Goal: Task Accomplishment & Management: Manage account settings

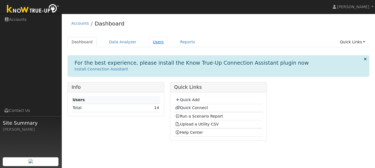
click at [151, 42] on link "Users" at bounding box center [158, 42] width 19 height 10
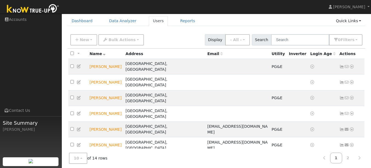
scroll to position [21, 0]
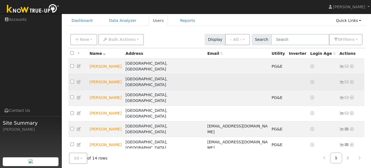
click at [79, 80] on icon at bounding box center [79, 82] width 5 height 4
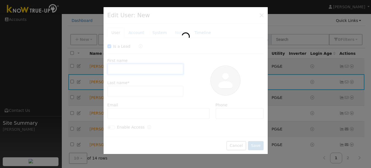
checkbox input "true"
type input "[PERSON_NAME]"
type input "Bokin"
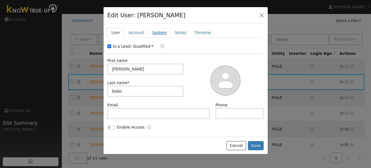
click at [156, 33] on link "System" at bounding box center [159, 33] width 23 height 10
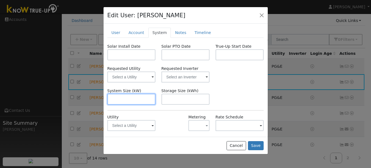
scroll to position [26, 0]
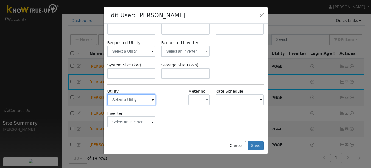
click at [135, 100] on input "text" at bounding box center [131, 99] width 48 height 11
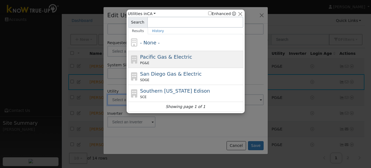
click at [157, 58] on span "Pacific Gas & Electric" at bounding box center [166, 57] width 52 height 6
type input "PG&E"
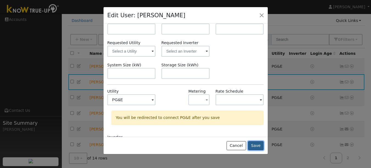
click at [255, 147] on button "Save" at bounding box center [256, 145] width 16 height 9
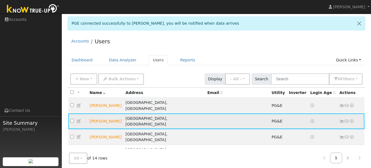
click at [353, 119] on icon at bounding box center [351, 121] width 5 height 4
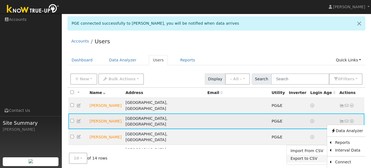
click at [305, 155] on link "Export to CSV" at bounding box center [307, 159] width 40 height 8
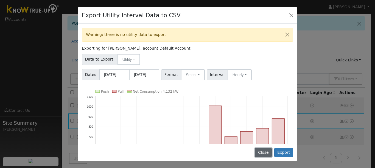
click at [263, 153] on button "Close" at bounding box center [263, 152] width 17 height 9
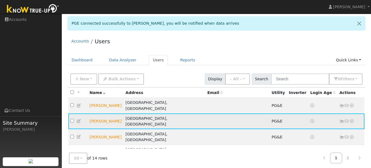
click at [351, 119] on icon at bounding box center [351, 121] width 5 height 4
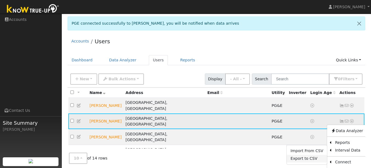
click at [315, 155] on link "Export to CSV" at bounding box center [307, 159] width 40 height 8
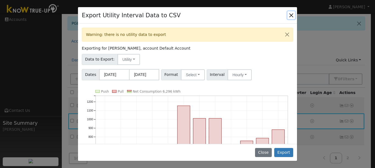
click at [292, 16] on button "Close" at bounding box center [291, 15] width 8 height 8
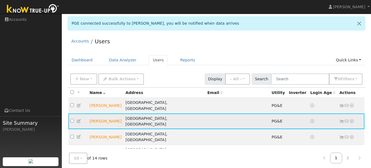
click at [351, 119] on icon at bounding box center [351, 121] width 5 height 4
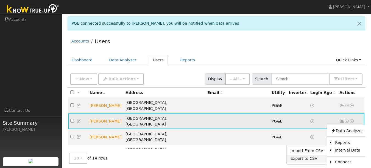
click at [308, 155] on link "Export to CSV" at bounding box center [307, 159] width 40 height 8
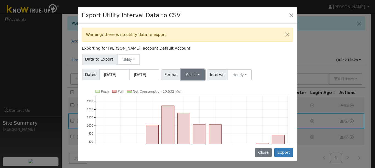
click at [196, 77] on button "Select" at bounding box center [193, 74] width 24 height 11
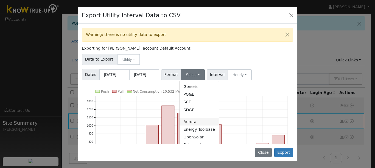
click at [191, 121] on link "Aurora" at bounding box center [199, 122] width 39 height 8
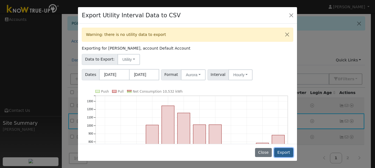
click at [283, 153] on button "Export" at bounding box center [283, 152] width 19 height 9
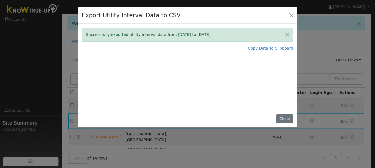
click at [203, 41] on div "Successfully exported utility interval data from [DATE] to [DATE]" at bounding box center [187, 35] width 211 height 14
click at [292, 15] on button "Close" at bounding box center [291, 15] width 8 height 8
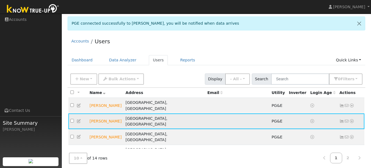
click at [351, 119] on icon at bounding box center [351, 121] width 5 height 4
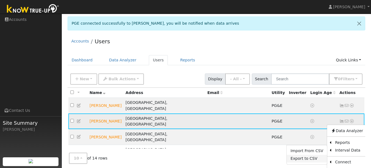
click at [300, 155] on link "Export to CSV" at bounding box center [307, 159] width 40 height 8
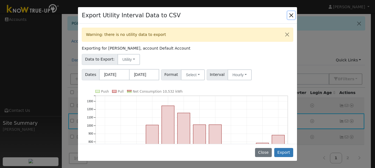
click at [290, 14] on button "Close" at bounding box center [291, 15] width 8 height 8
